Goal: Transaction & Acquisition: Purchase product/service

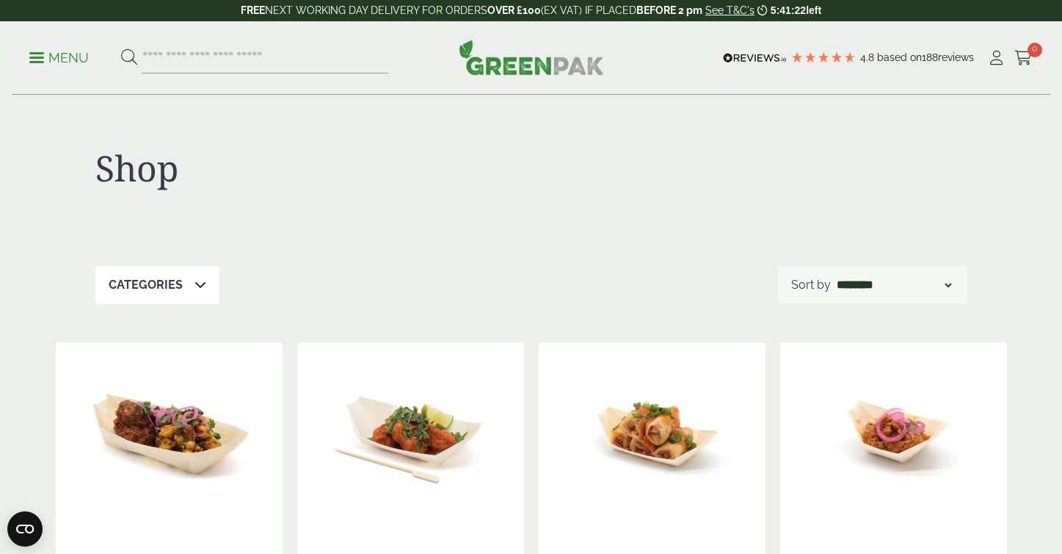
click at [200, 291] on span at bounding box center [201, 285] width 12 height 18
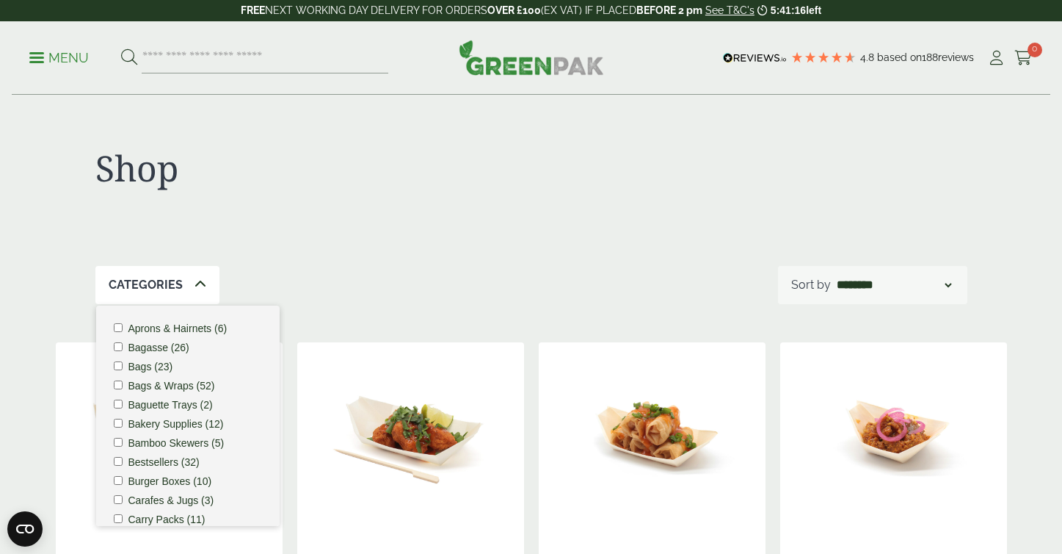
click at [139, 385] on label "Bags & Wraps (52)" at bounding box center [171, 385] width 87 height 10
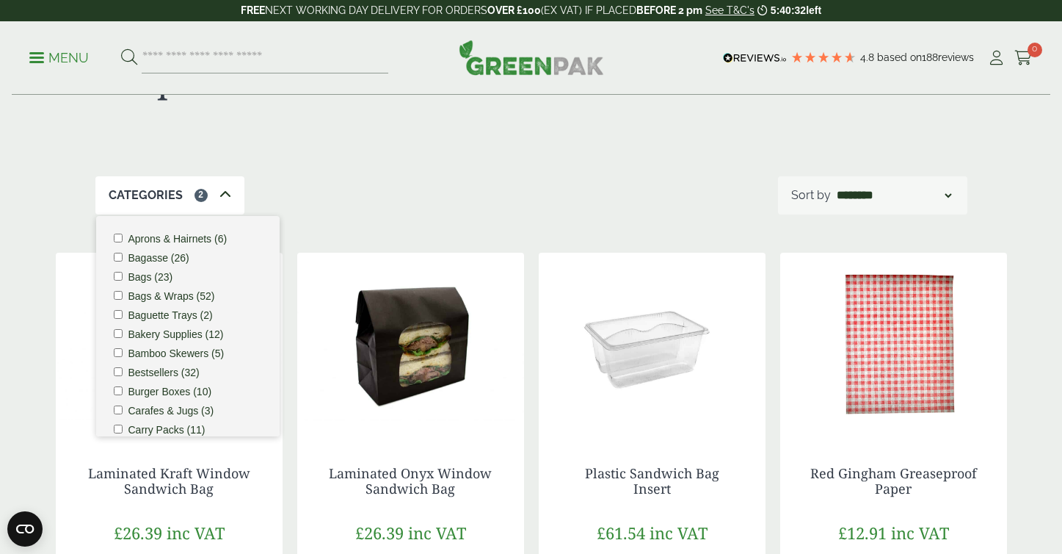
click at [396, 193] on div "Categories 2 Aprons & Hairnets (6) Bagasse (26) Bags (23) Bags & Wraps (52) Bag…" at bounding box center [531, 195] width 872 height 38
click at [225, 193] on icon at bounding box center [226, 195] width 12 height 12
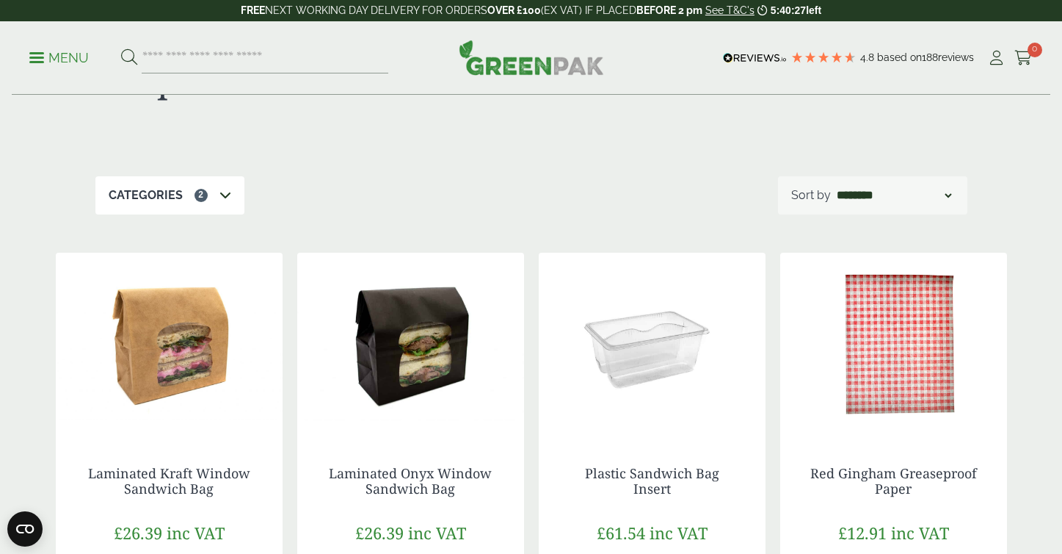
click at [225, 193] on icon at bounding box center [226, 195] width 12 height 12
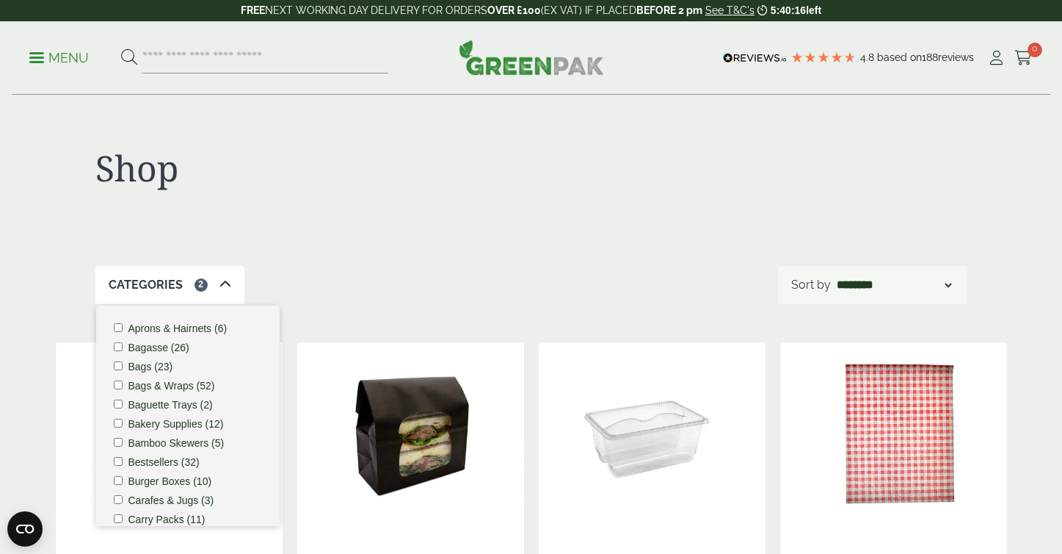
click at [405, 416] on img at bounding box center [410, 434] width 227 height 184
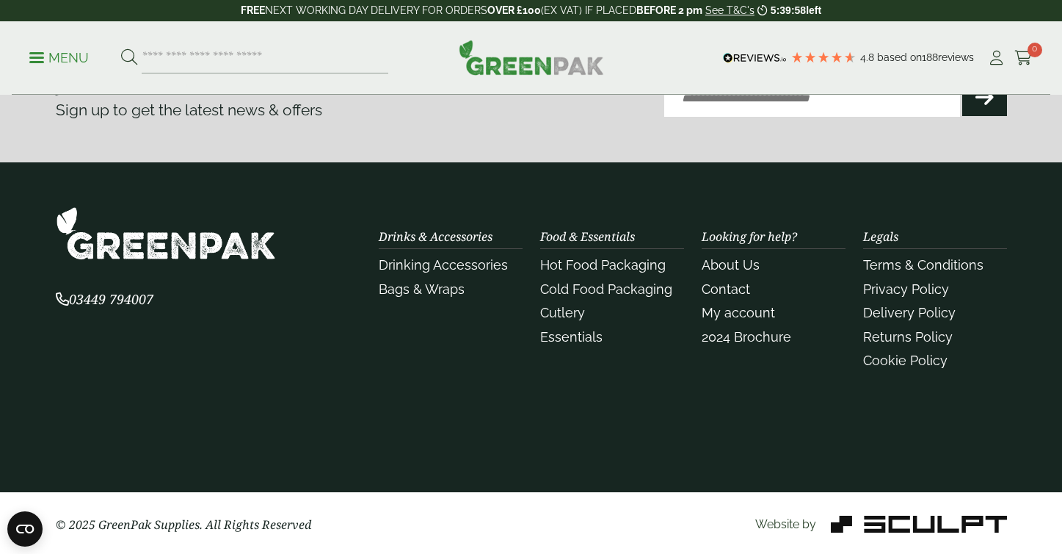
scroll to position [90, 0]
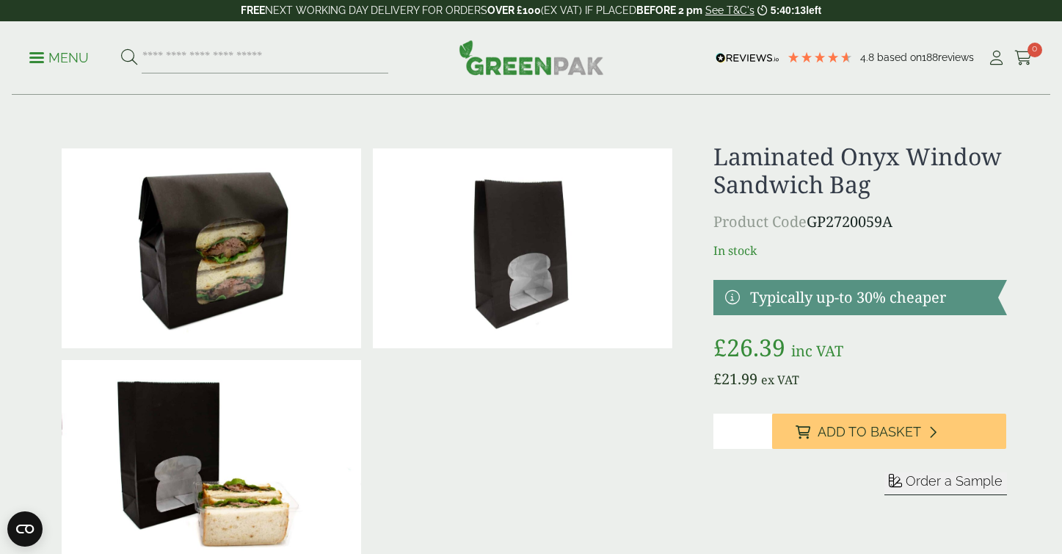
click at [406, 412] on div at bounding box center [367, 353] width 623 height 423
